Goal: Find specific page/section: Find specific page/section

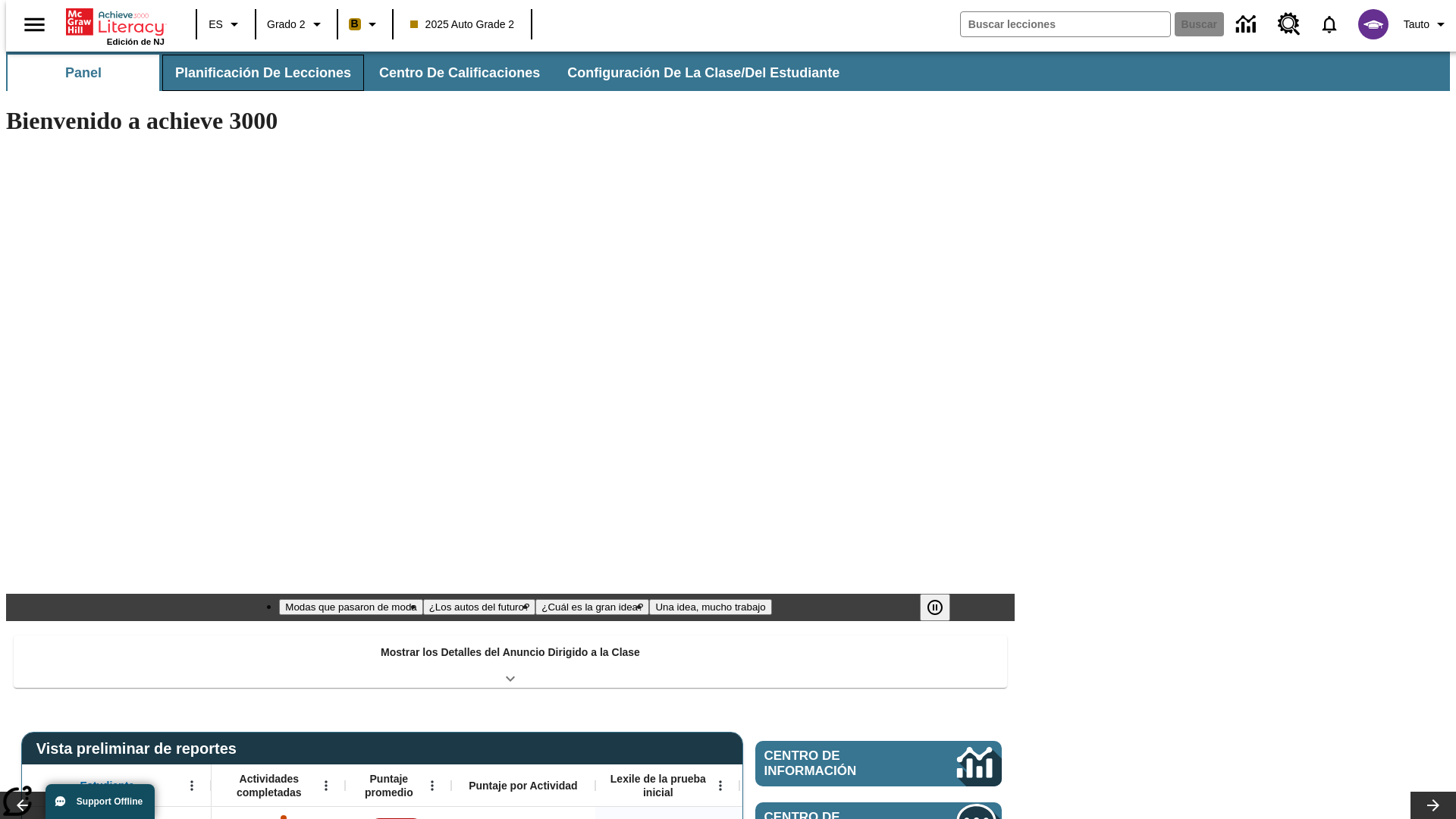
click at [254, 72] on span "Planificación de lecciones" at bounding box center [263, 72] width 176 height 17
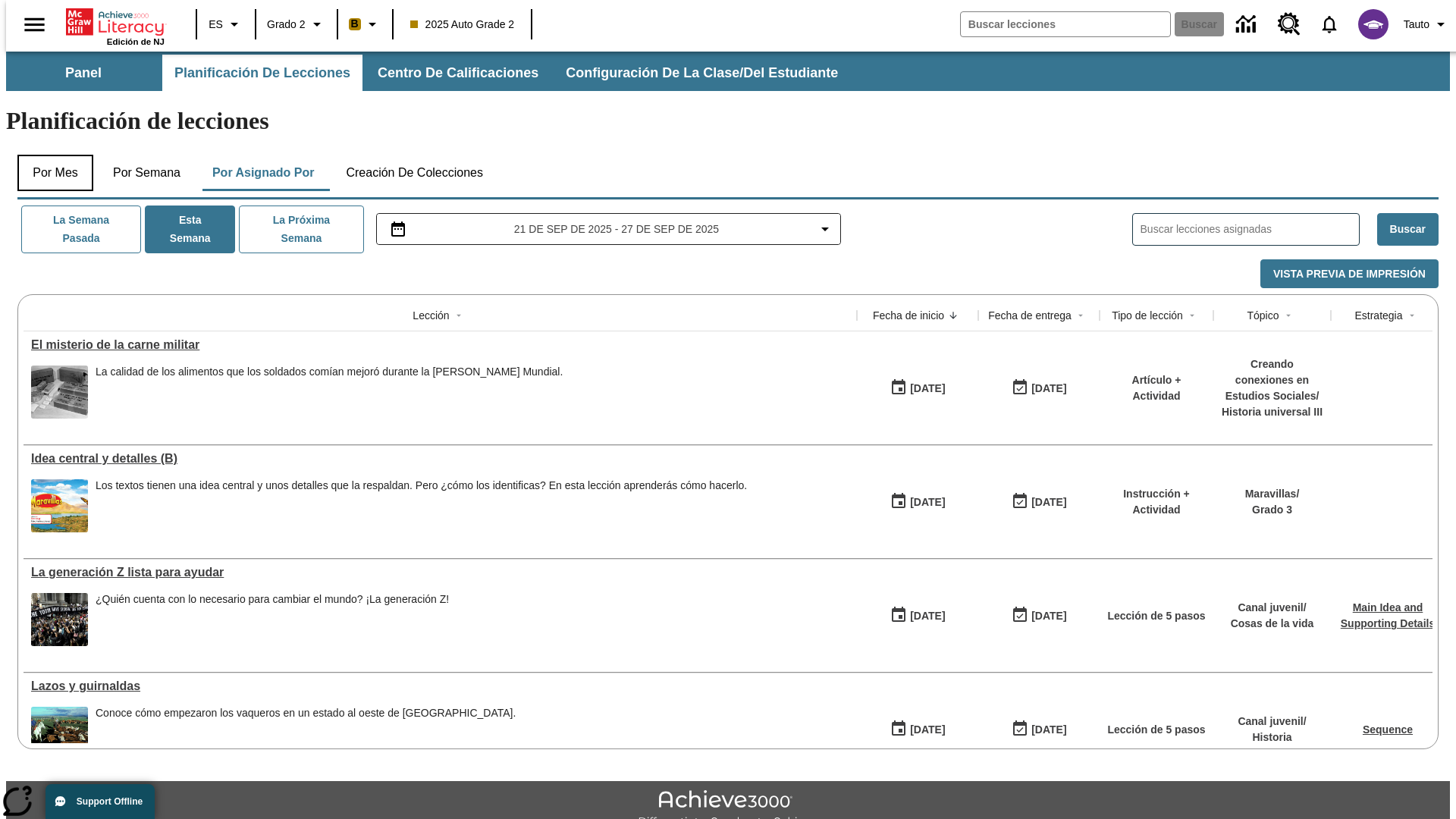
click at [50, 155] on button "Por mes" at bounding box center [55, 173] width 76 height 37
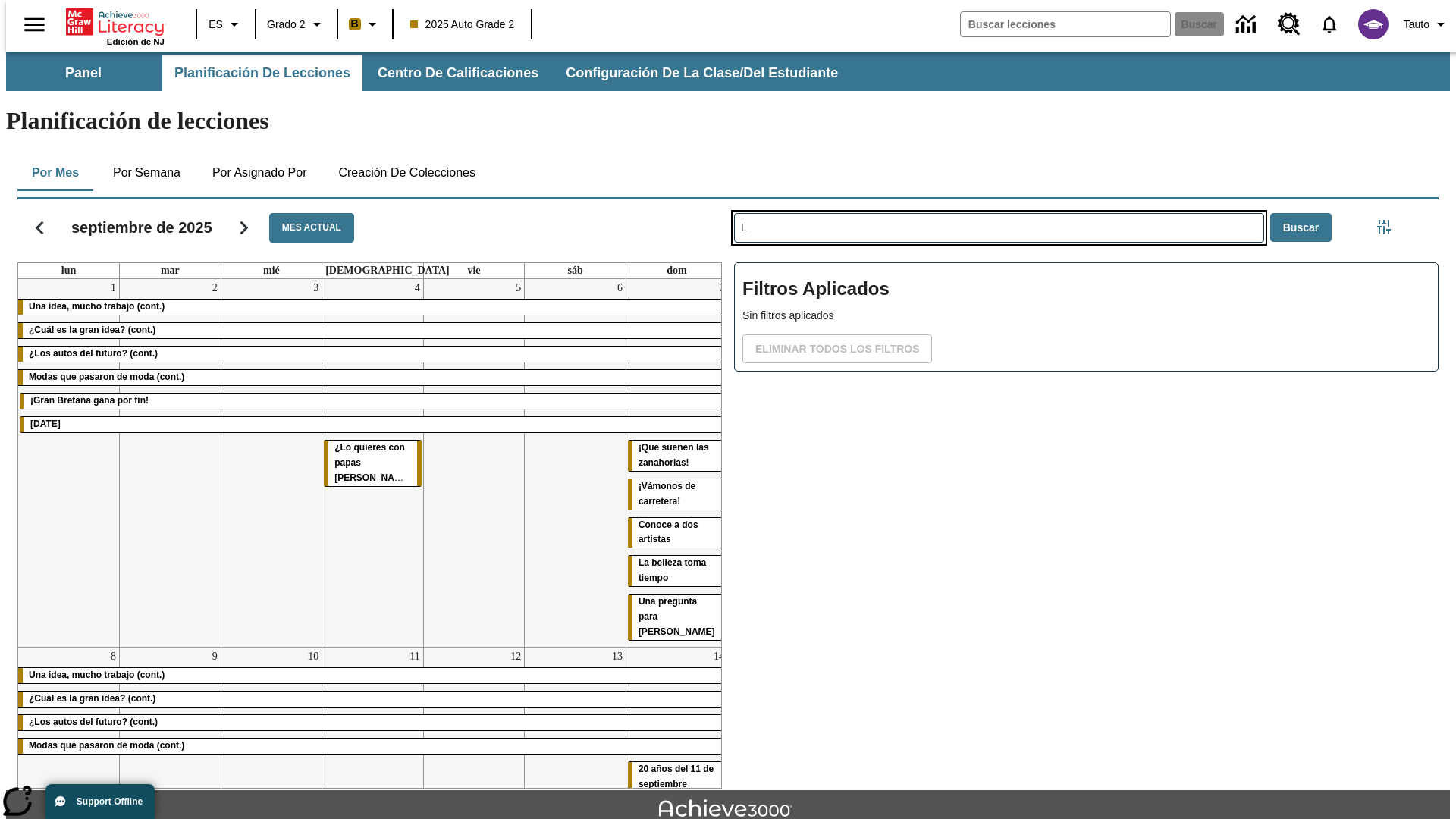
type input "L"
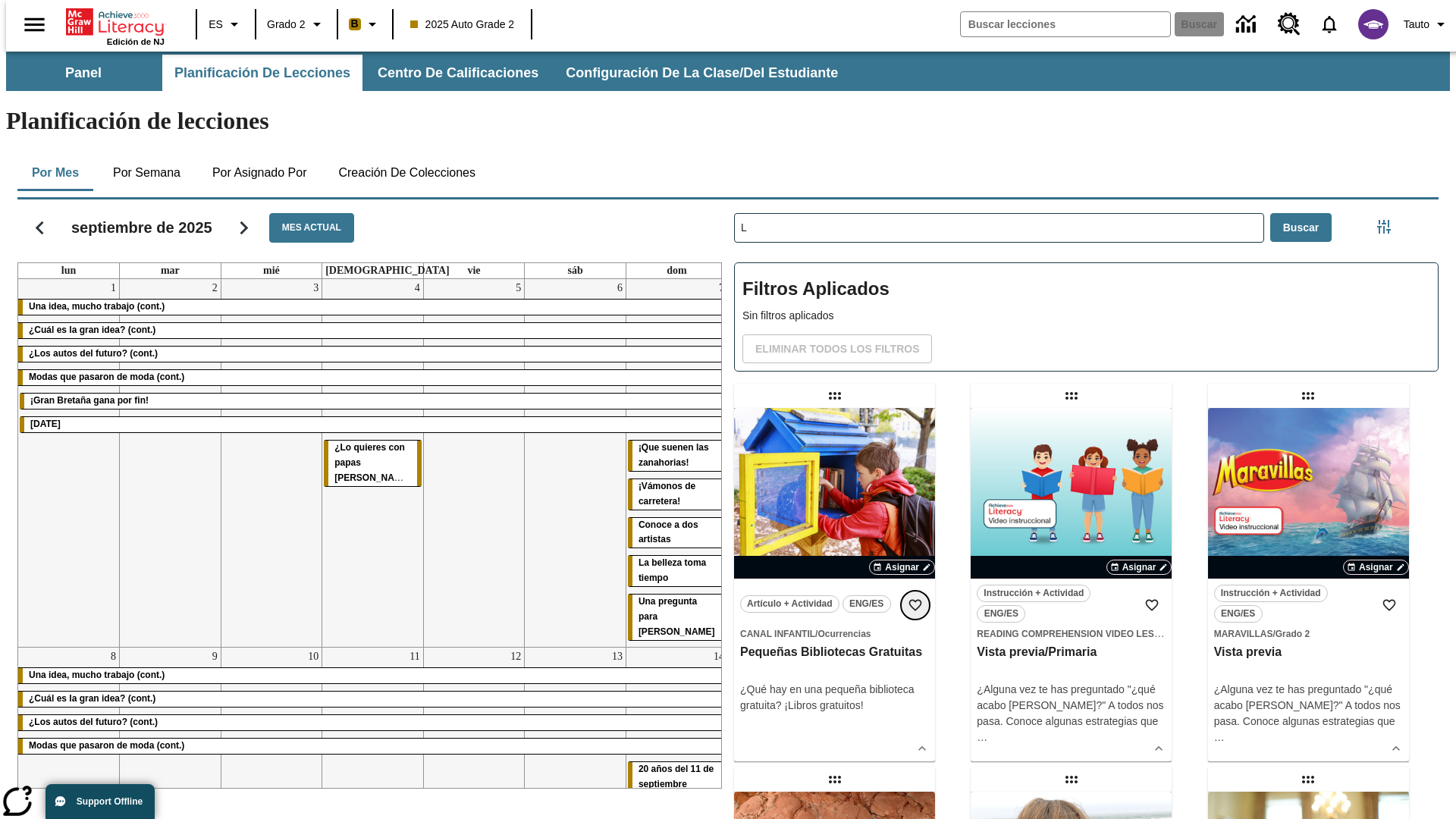
click at [915, 598] on icon "Añadir a mis Favoritas" at bounding box center [915, 605] width 16 height 16
click at [109, 20] on icon "Portada" at bounding box center [116, 21] width 101 height 30
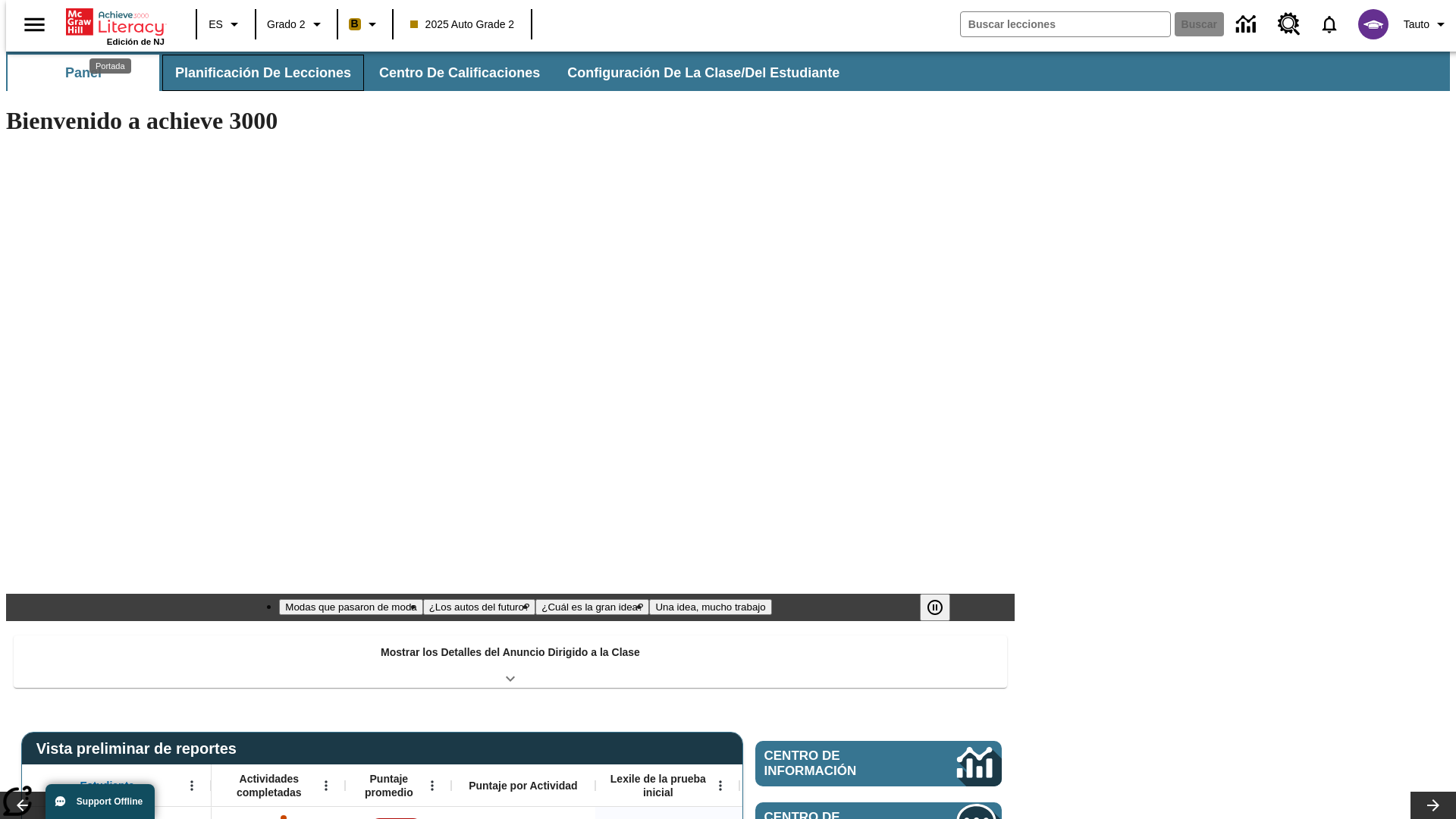
click at [254, 72] on span "Planificación de lecciones" at bounding box center [263, 72] width 176 height 17
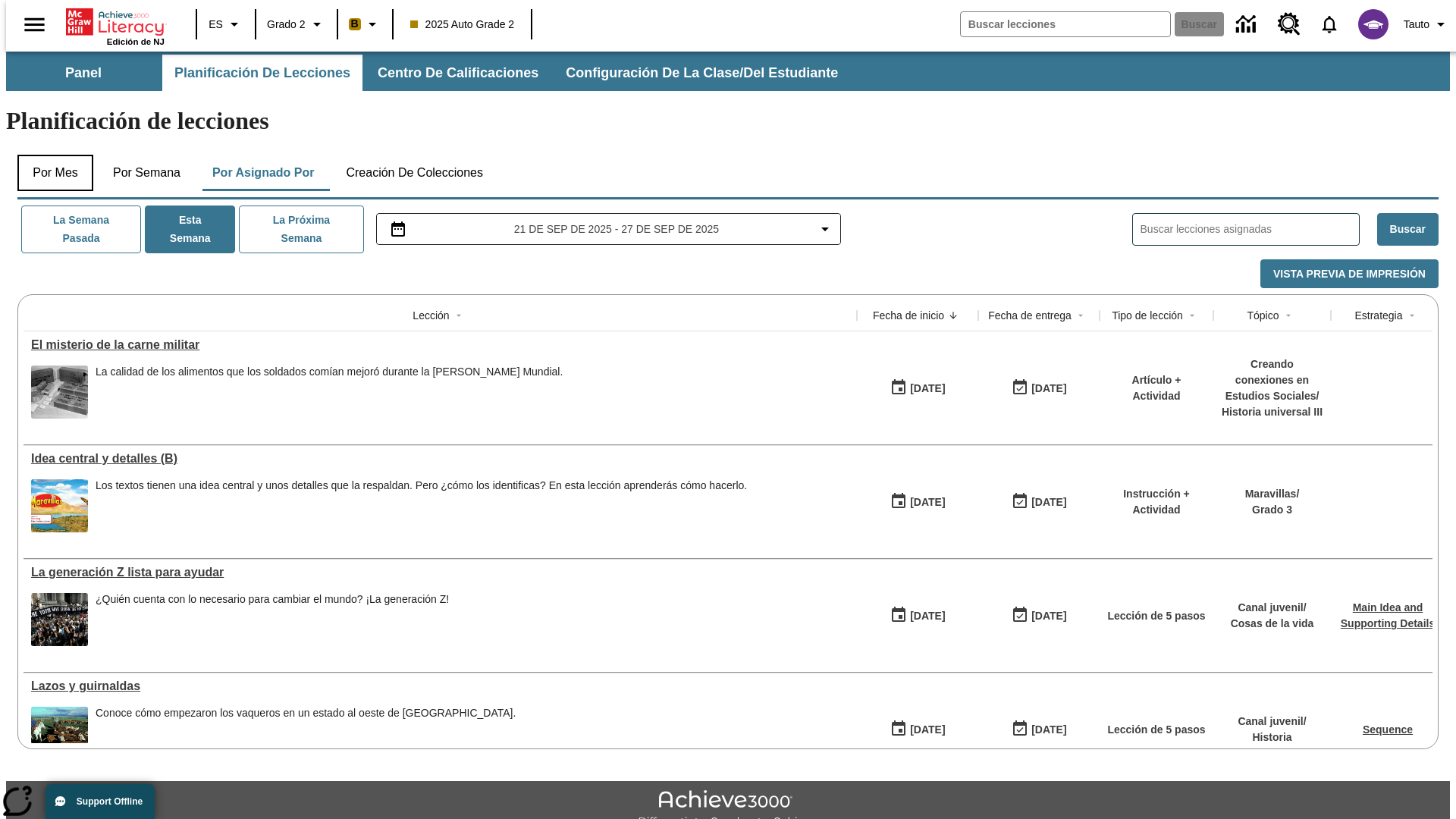
click at [50, 155] on button "Por mes" at bounding box center [55, 173] width 76 height 37
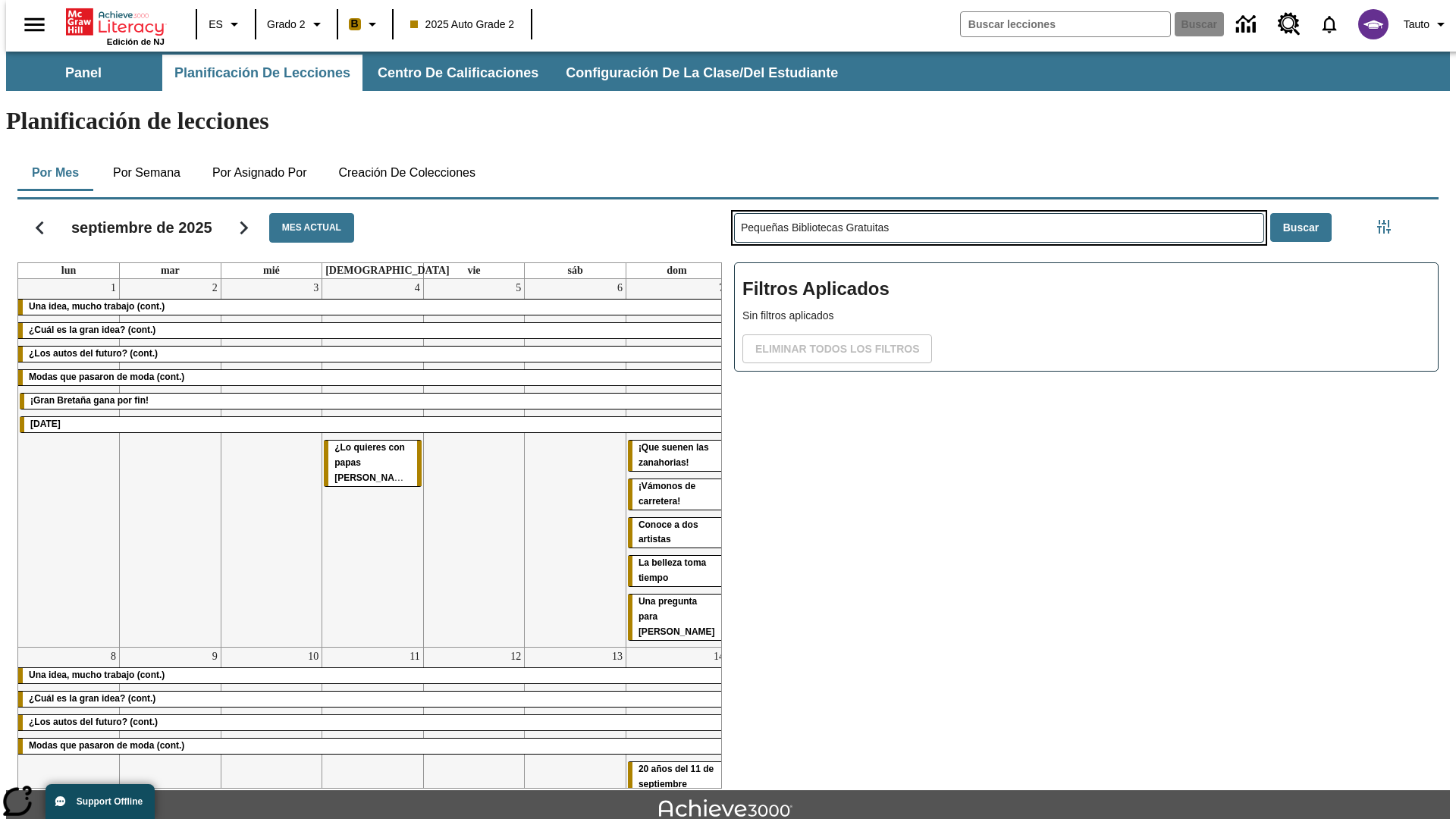
type input "Pequeñas Bibliotecas Gratuitas"
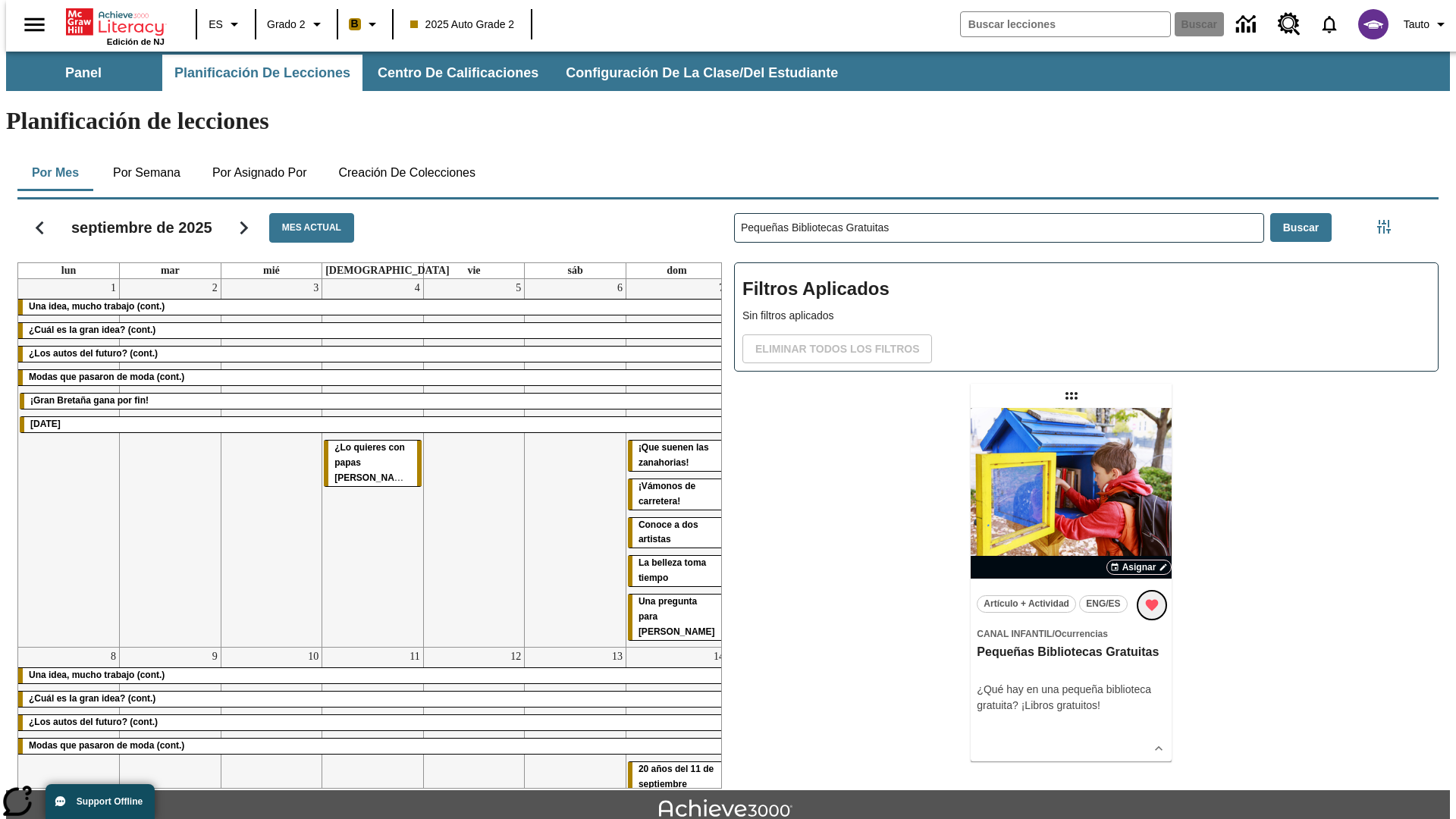
click at [1154, 600] on icon "Remover de Favoritas" at bounding box center [1153, 605] width 13 height 11
click at [109, 20] on icon "Portada" at bounding box center [116, 21] width 101 height 30
